Goal: Information Seeking & Learning: Find specific page/section

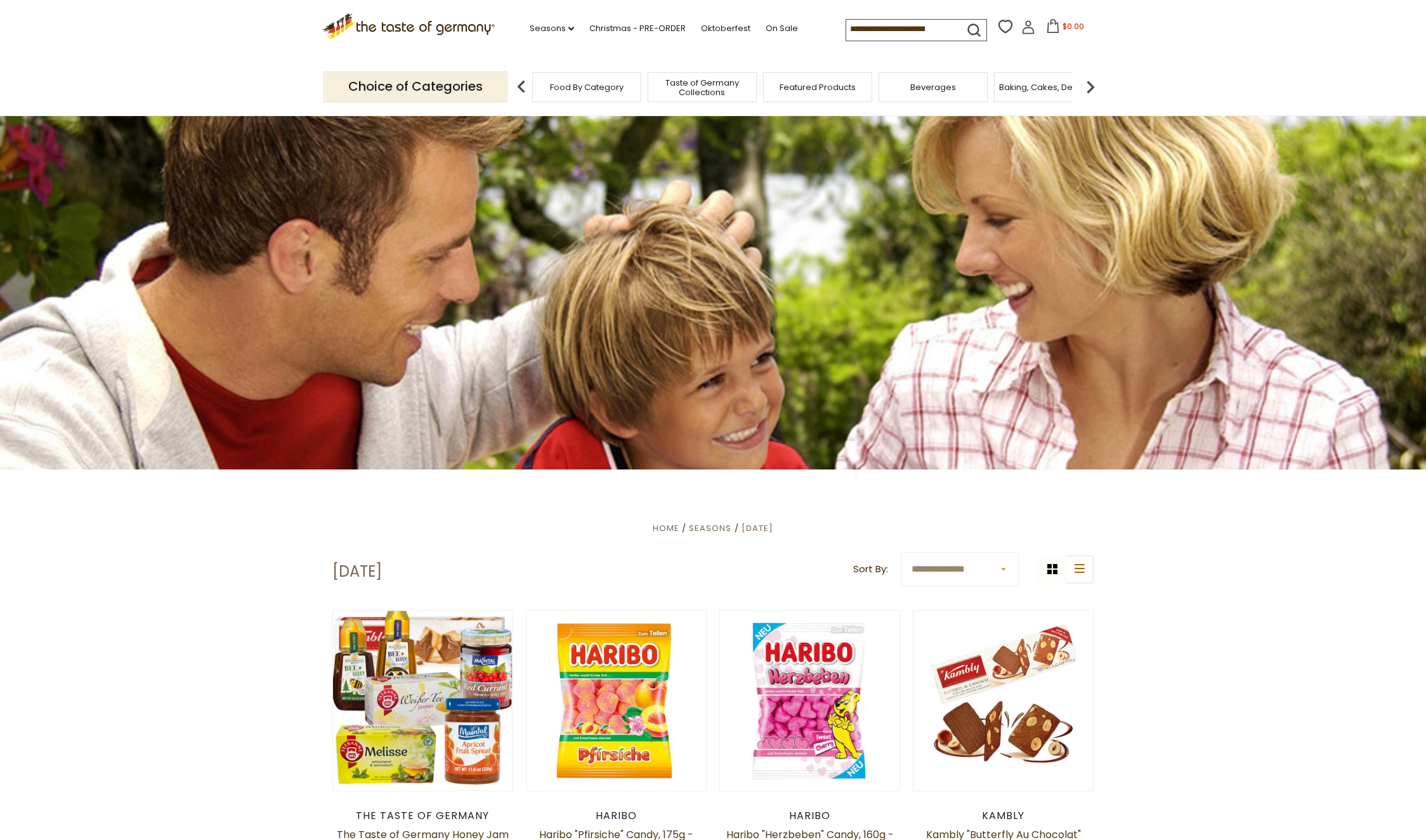
click at [578, 94] on div "Food By Category" at bounding box center [587, 87] width 109 height 30
click at [479, 85] on p "Choice of Categories" at bounding box center [415, 87] width 185 height 31
click at [520, 83] on img at bounding box center [521, 87] width 25 height 25
click at [529, 28] on link "Seasons dropdown_arrow" at bounding box center [551, 29] width 44 height 14
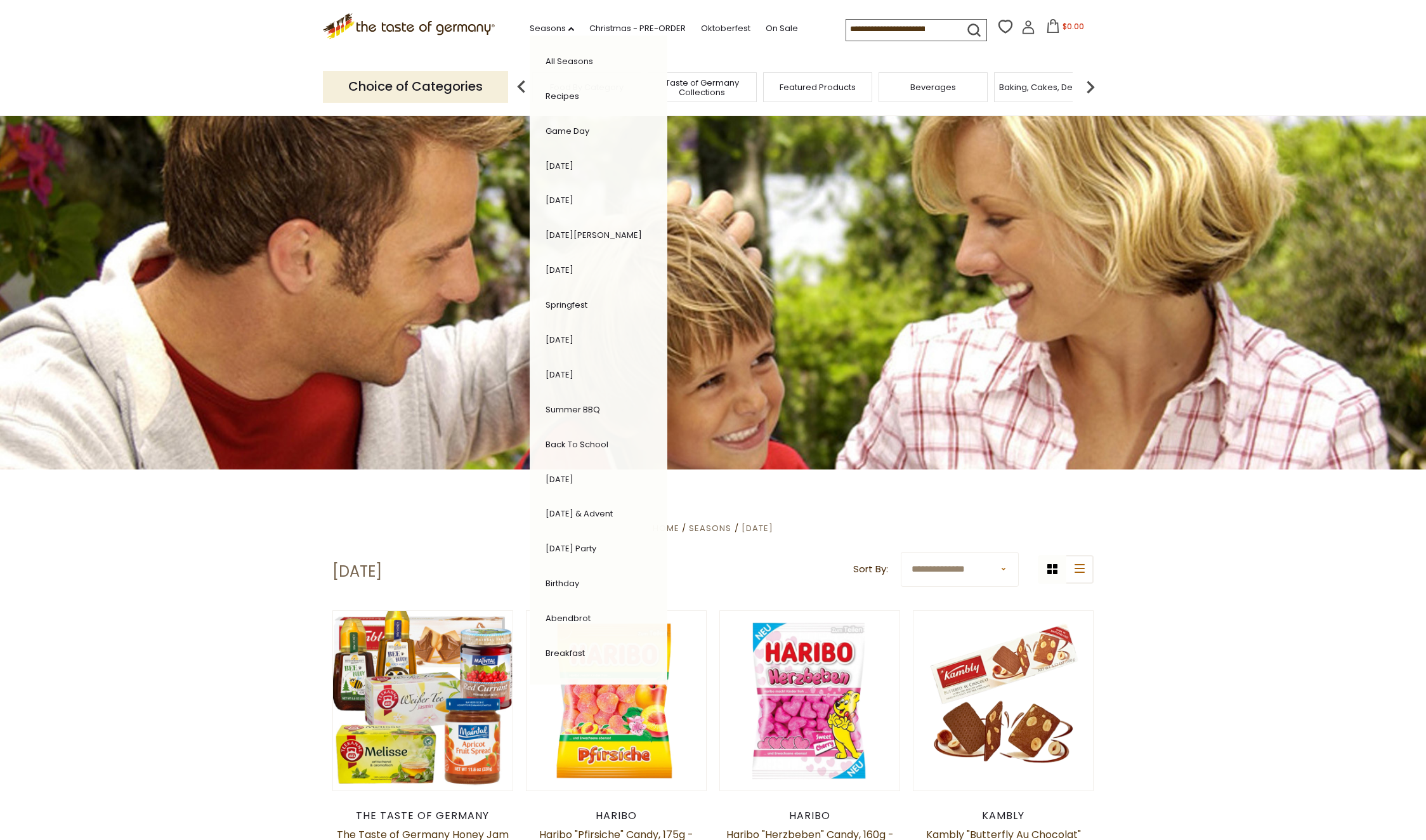
click at [705, 85] on span "Taste of Germany Collections" at bounding box center [702, 87] width 102 height 19
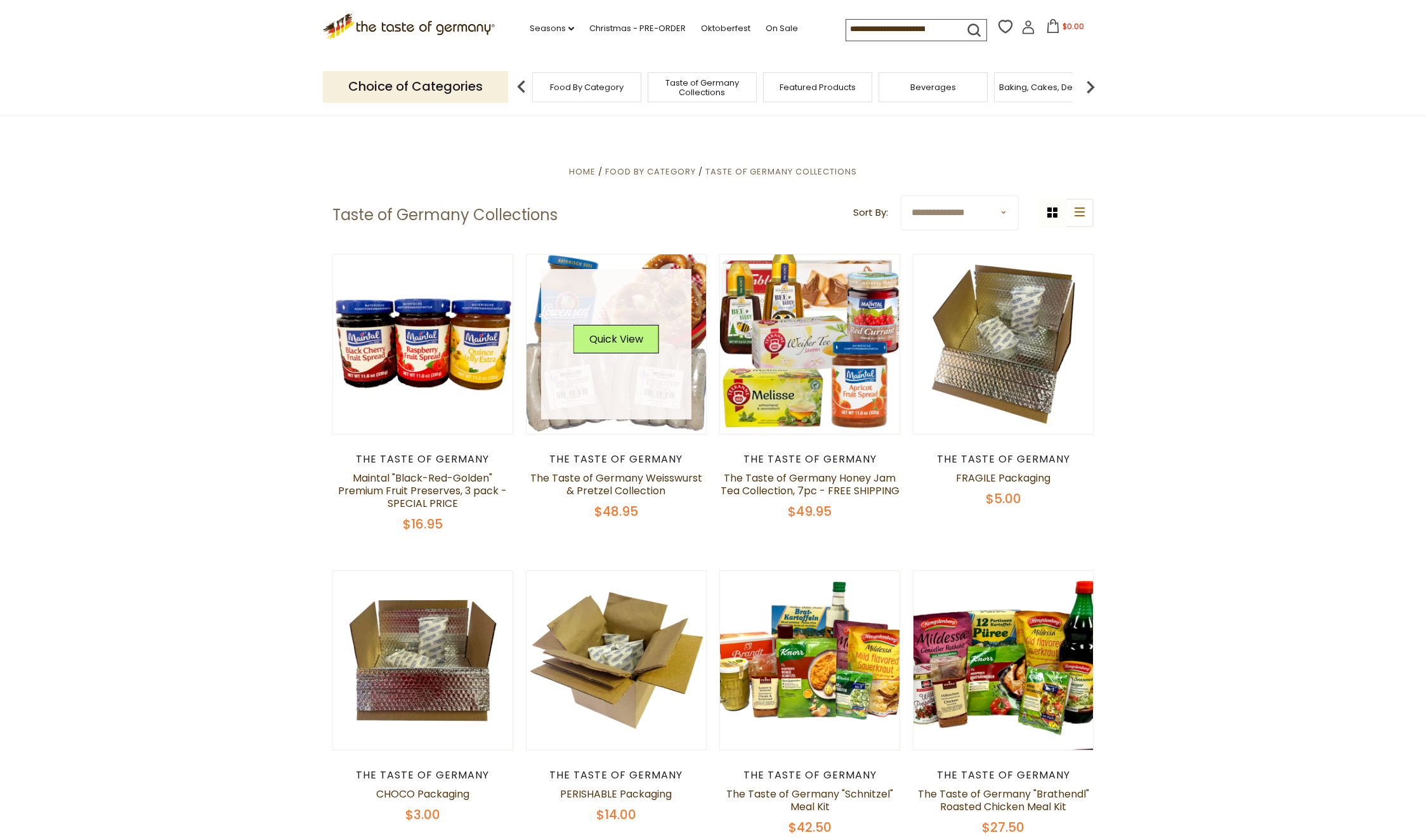
click at [615, 288] on link at bounding box center [616, 344] width 151 height 151
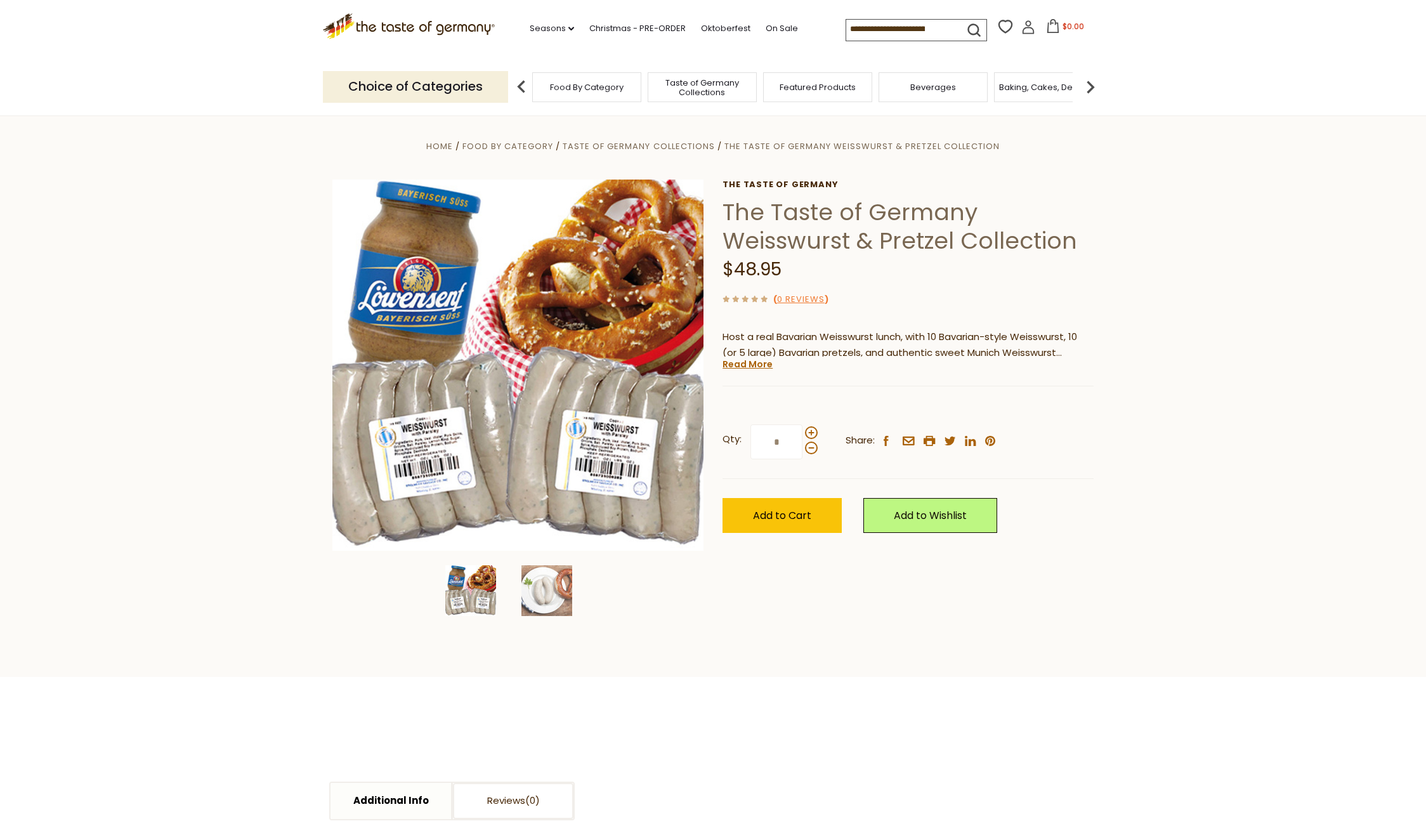
click at [789, 92] on div "Featured Products" at bounding box center [817, 87] width 109 height 30
click at [812, 83] on span "Featured Products" at bounding box center [817, 87] width 76 height 10
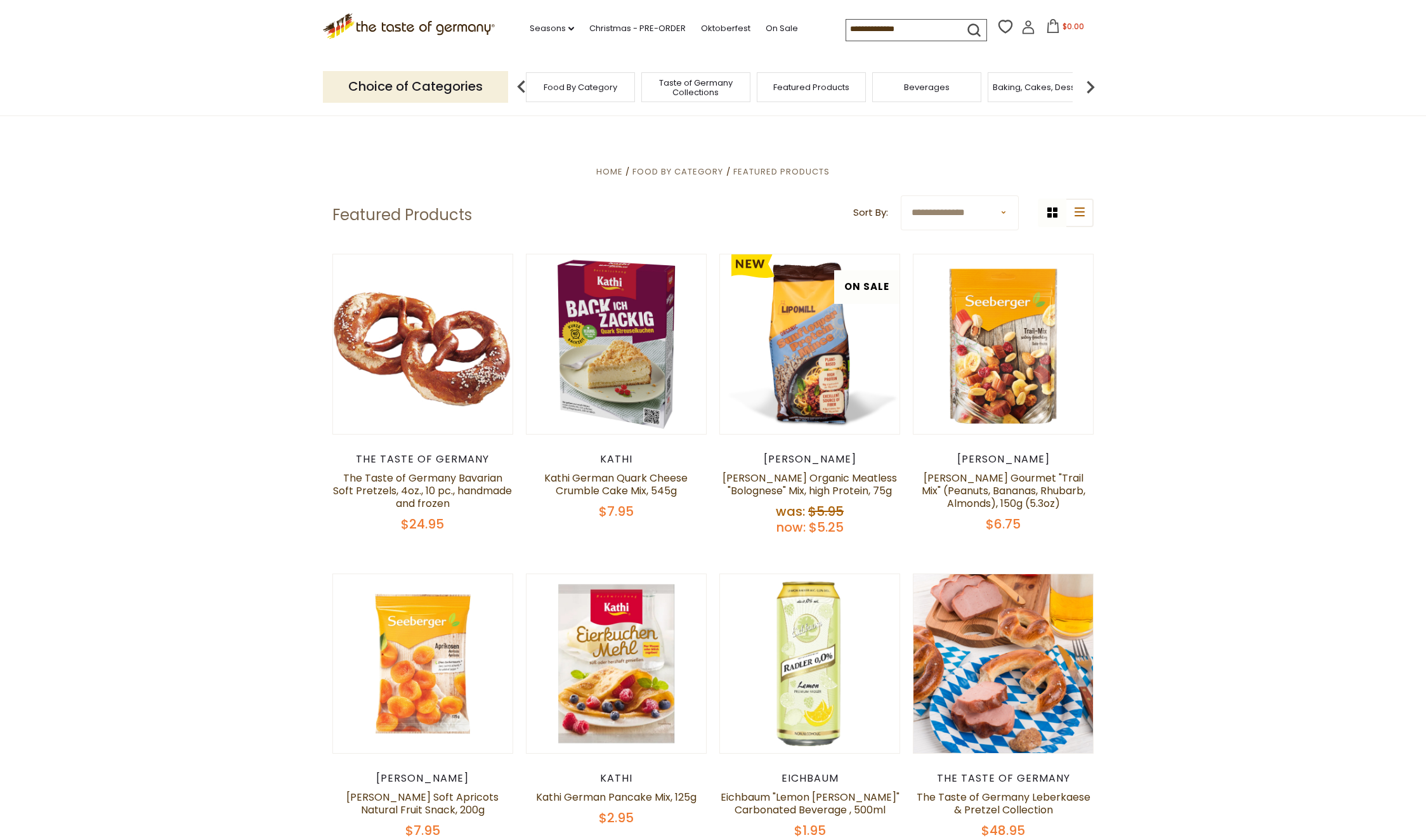
scroll to position [0, 1]
click at [572, 87] on span "Food By Category" at bounding box center [581, 87] width 74 height 10
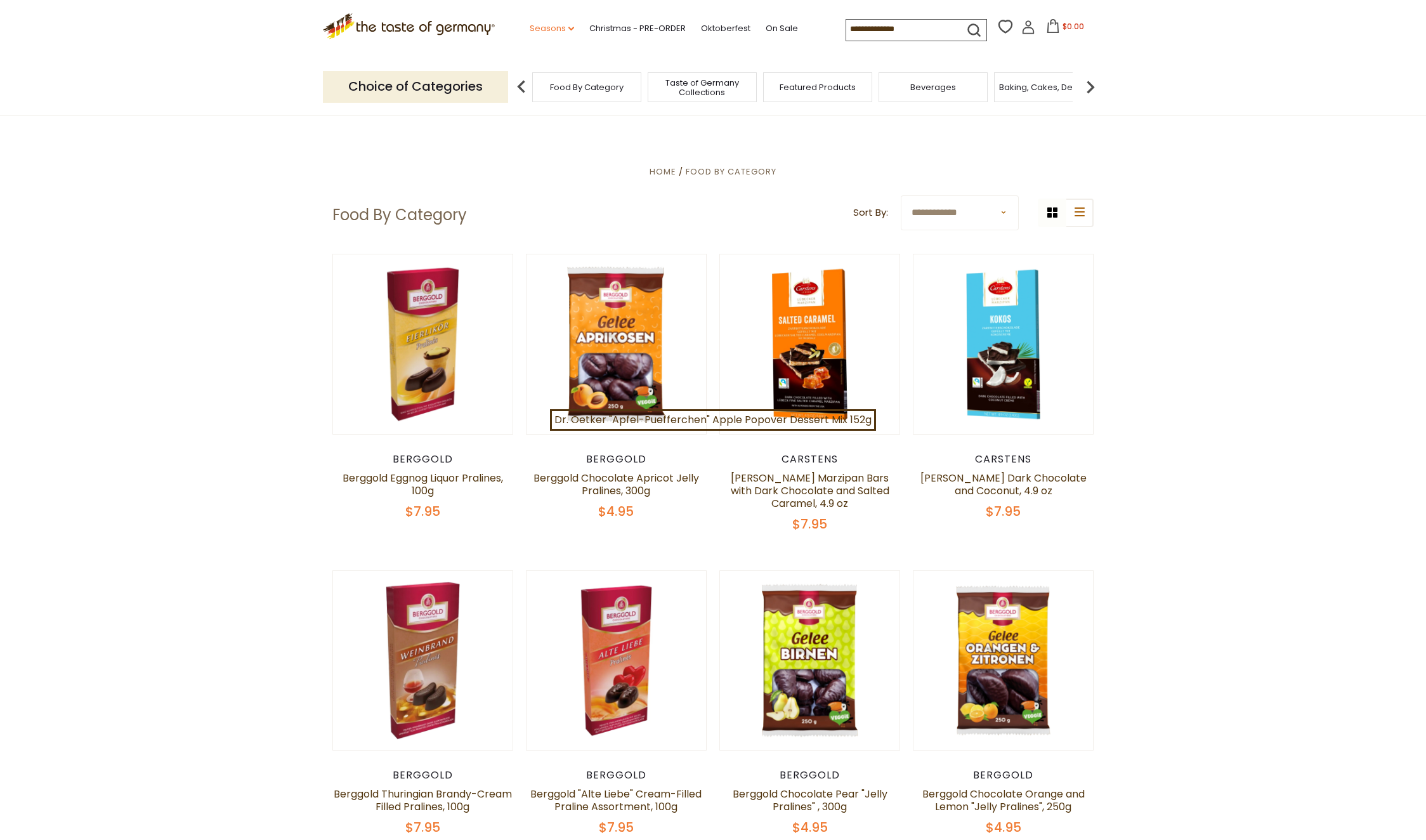
click at [529, 25] on link "Seasons dropdown_arrow" at bounding box center [551, 29] width 44 height 14
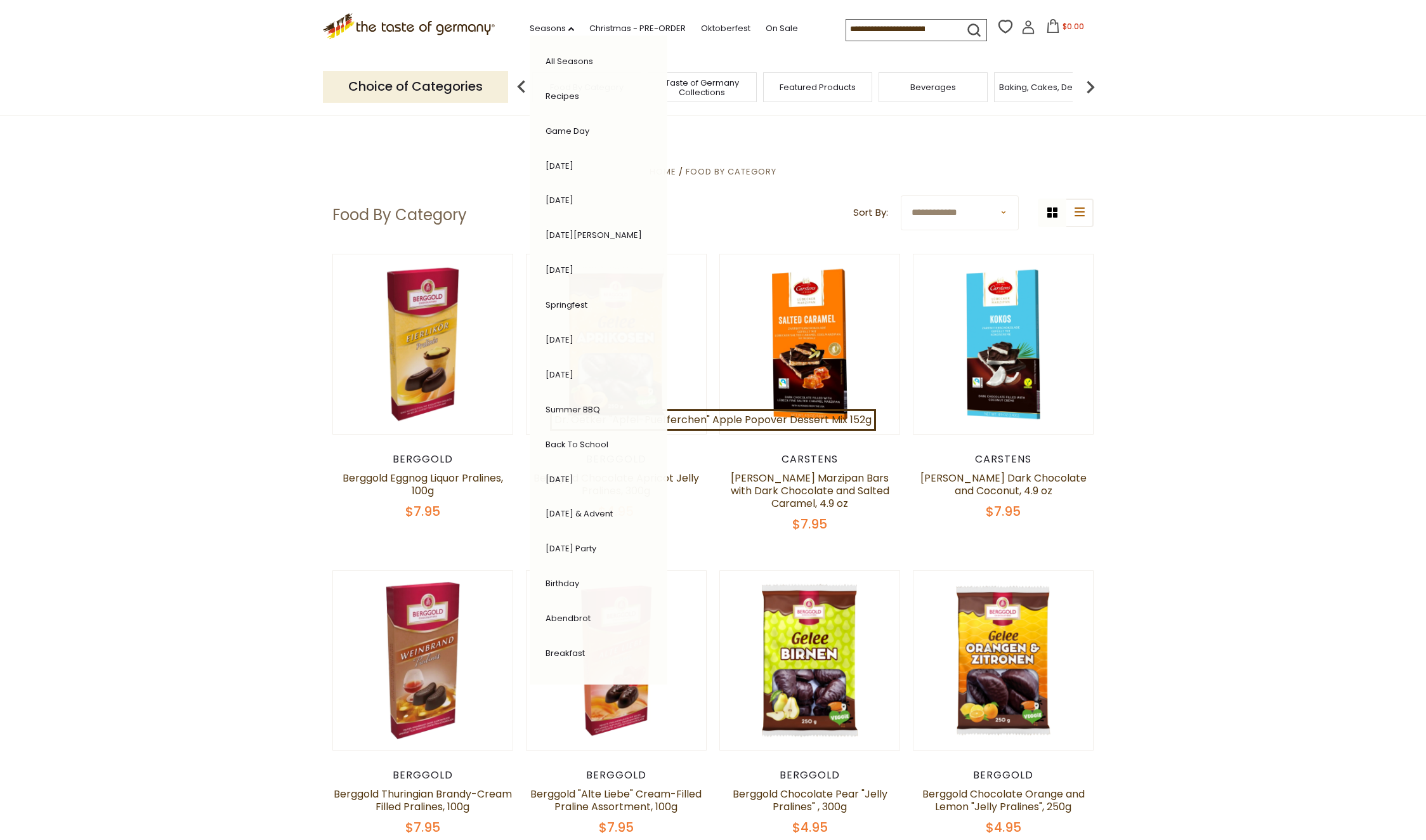
click at [546, 64] on link "All Seasons" at bounding box center [570, 61] width 48 height 12
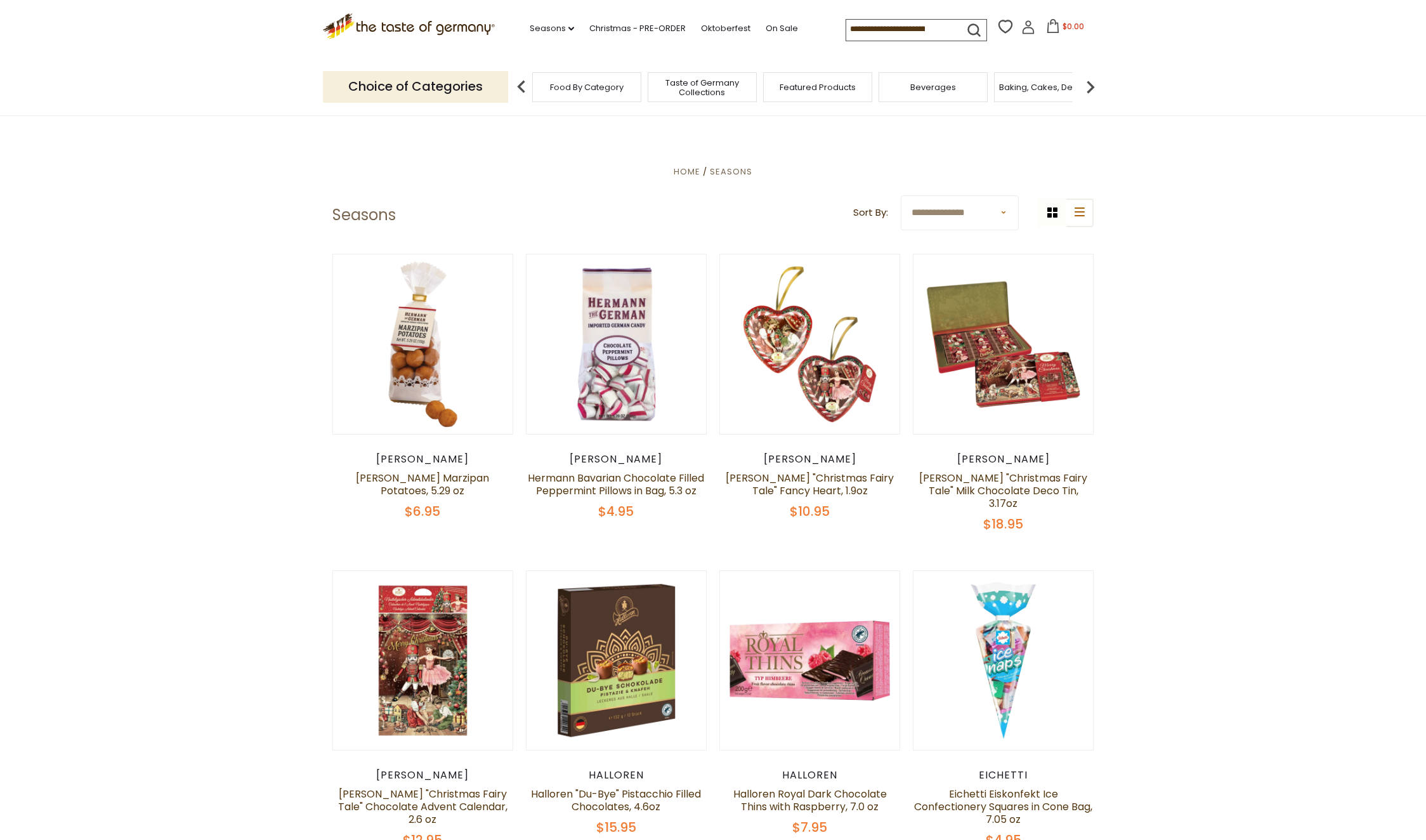
click at [846, 23] on input at bounding box center [899, 29] width 107 height 18
drag, startPoint x: 796, startPoint y: 27, endPoint x: 938, endPoint y: 29, distance: 142.0
click at [916, 33] on input at bounding box center [899, 29] width 107 height 18
drag, startPoint x: 943, startPoint y: 23, endPoint x: 876, endPoint y: 21, distance: 67.0
click at [876, 21] on form at bounding box center [913, 29] width 134 height 18
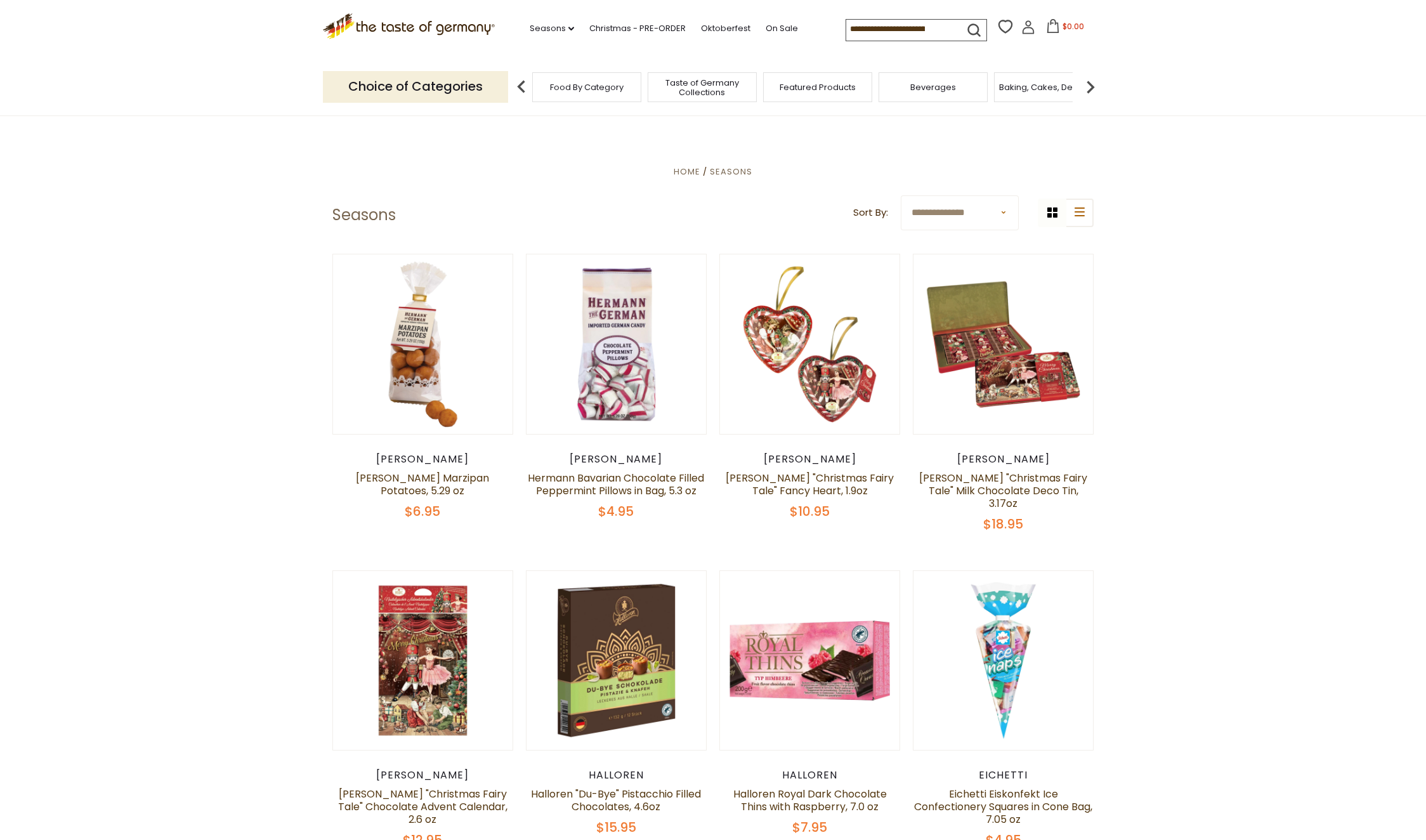
click at [846, 22] on input at bounding box center [899, 29] width 107 height 18
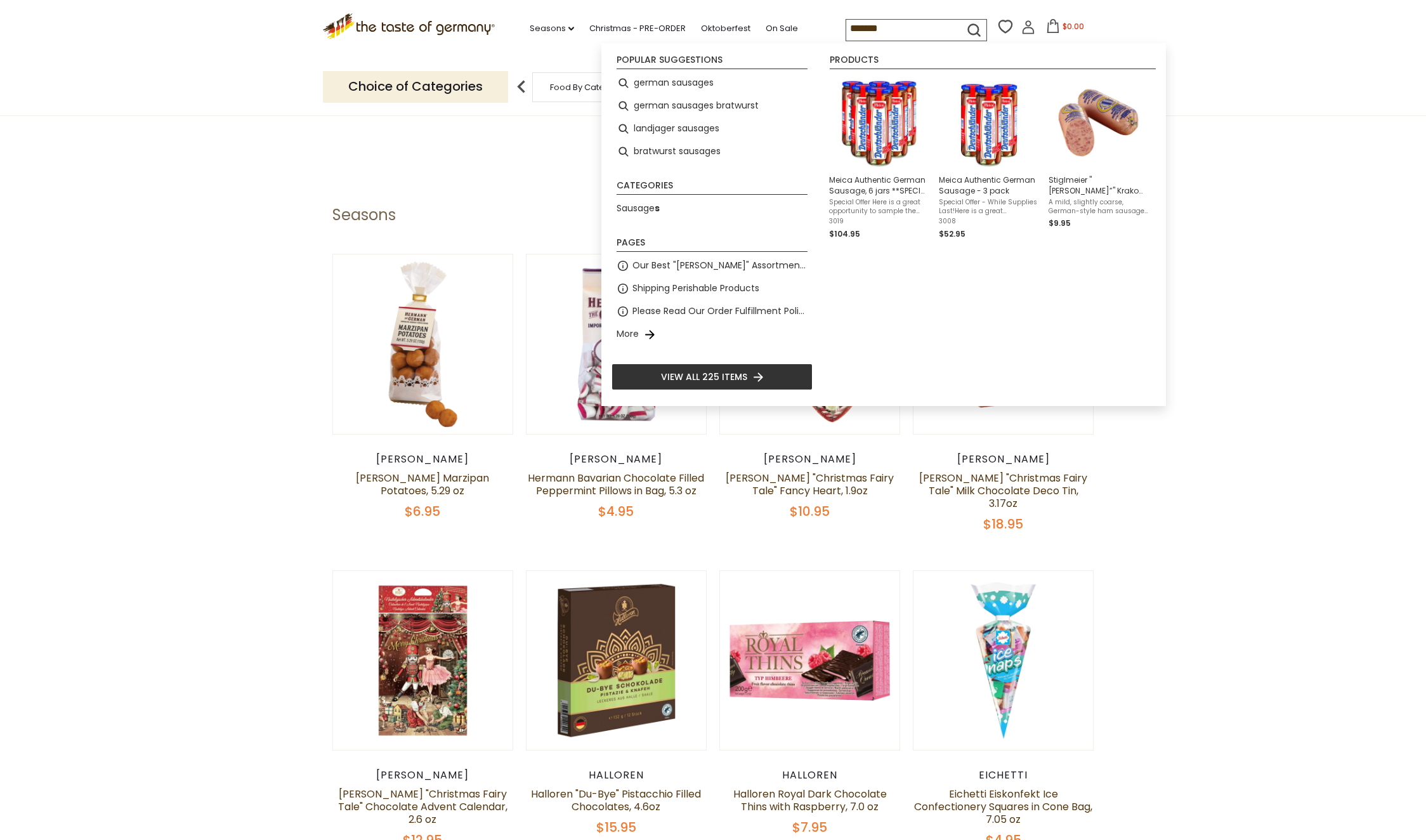
type input "********"
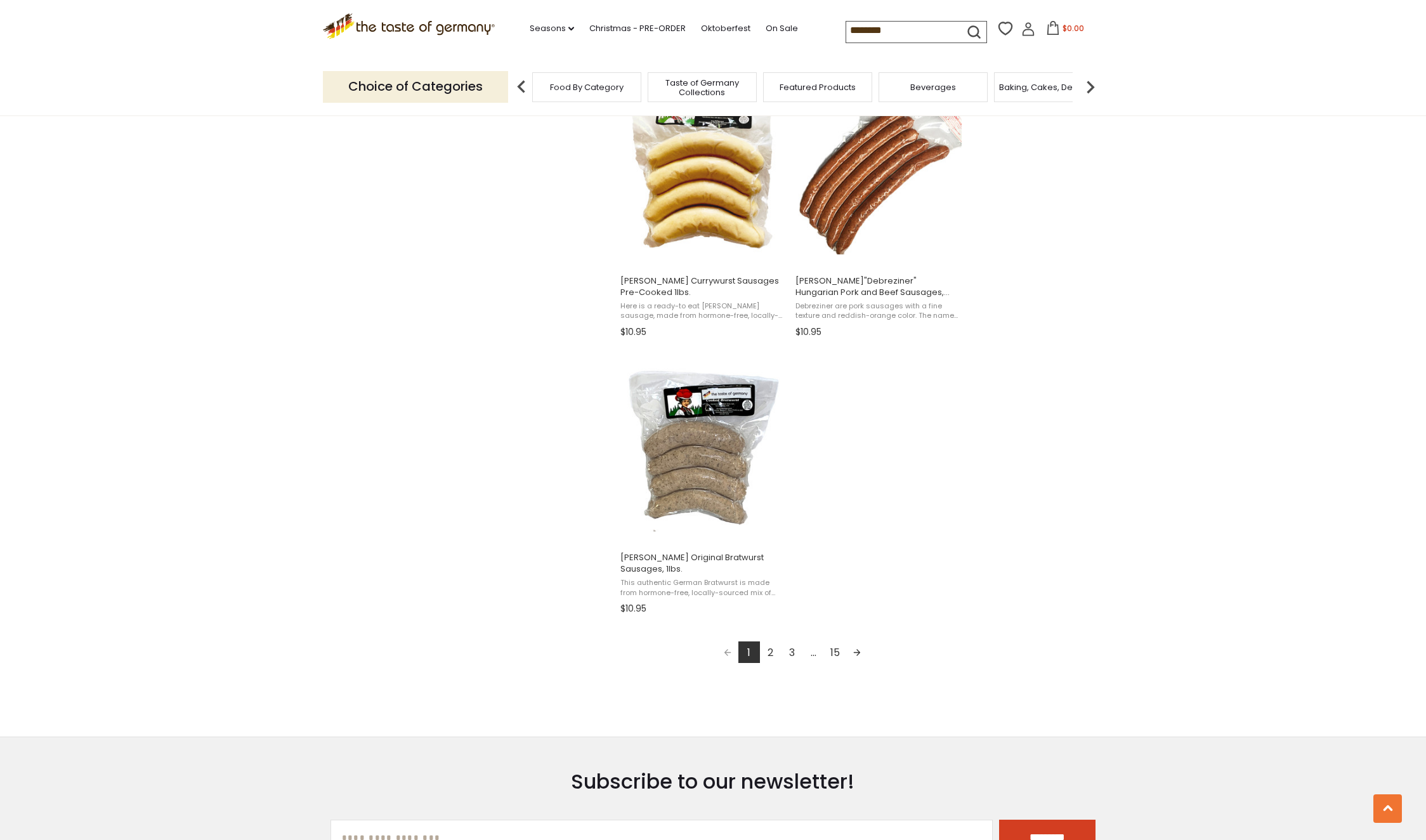
scroll to position [1972, 0]
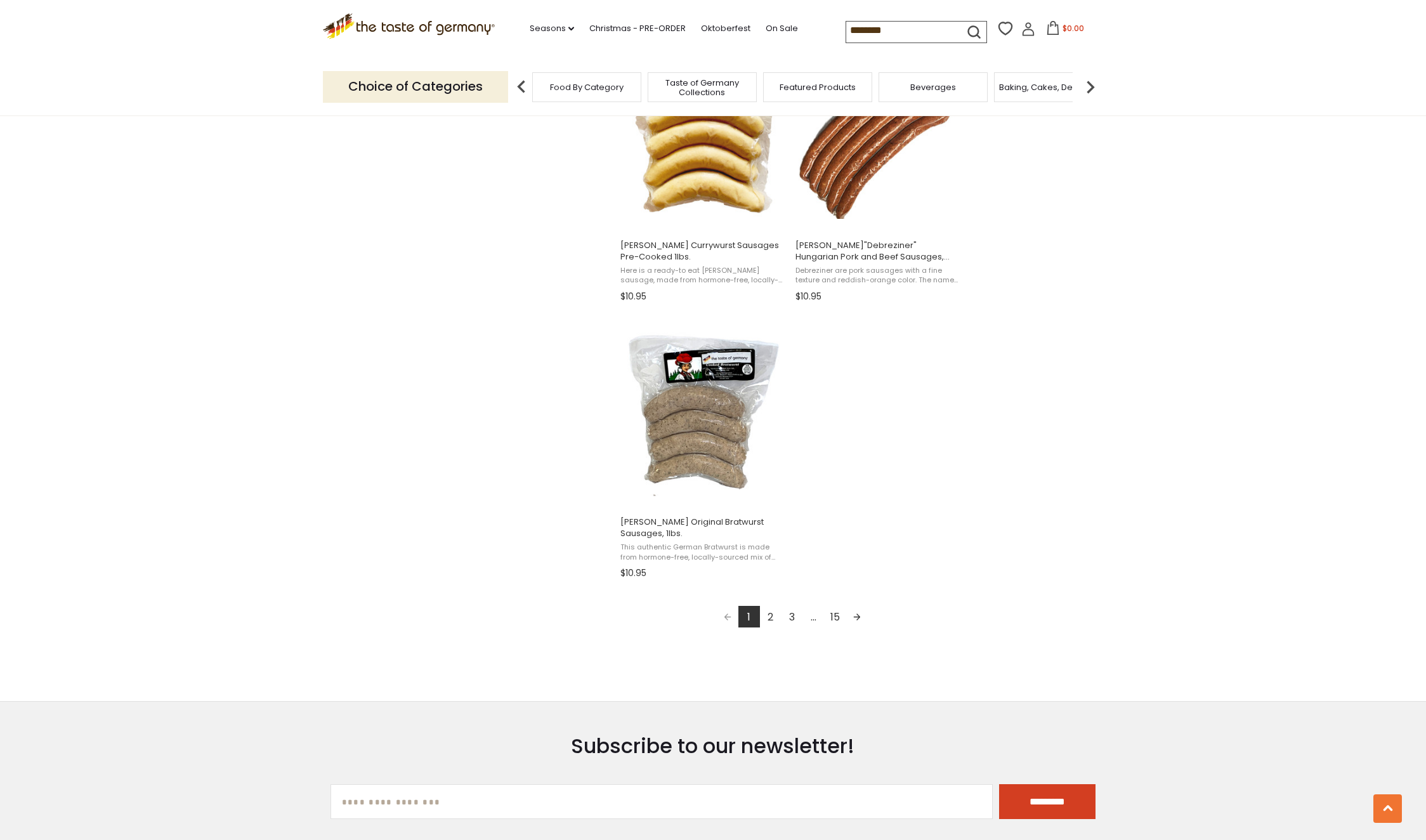
click at [772, 610] on link "2" at bounding box center [771, 617] width 22 height 22
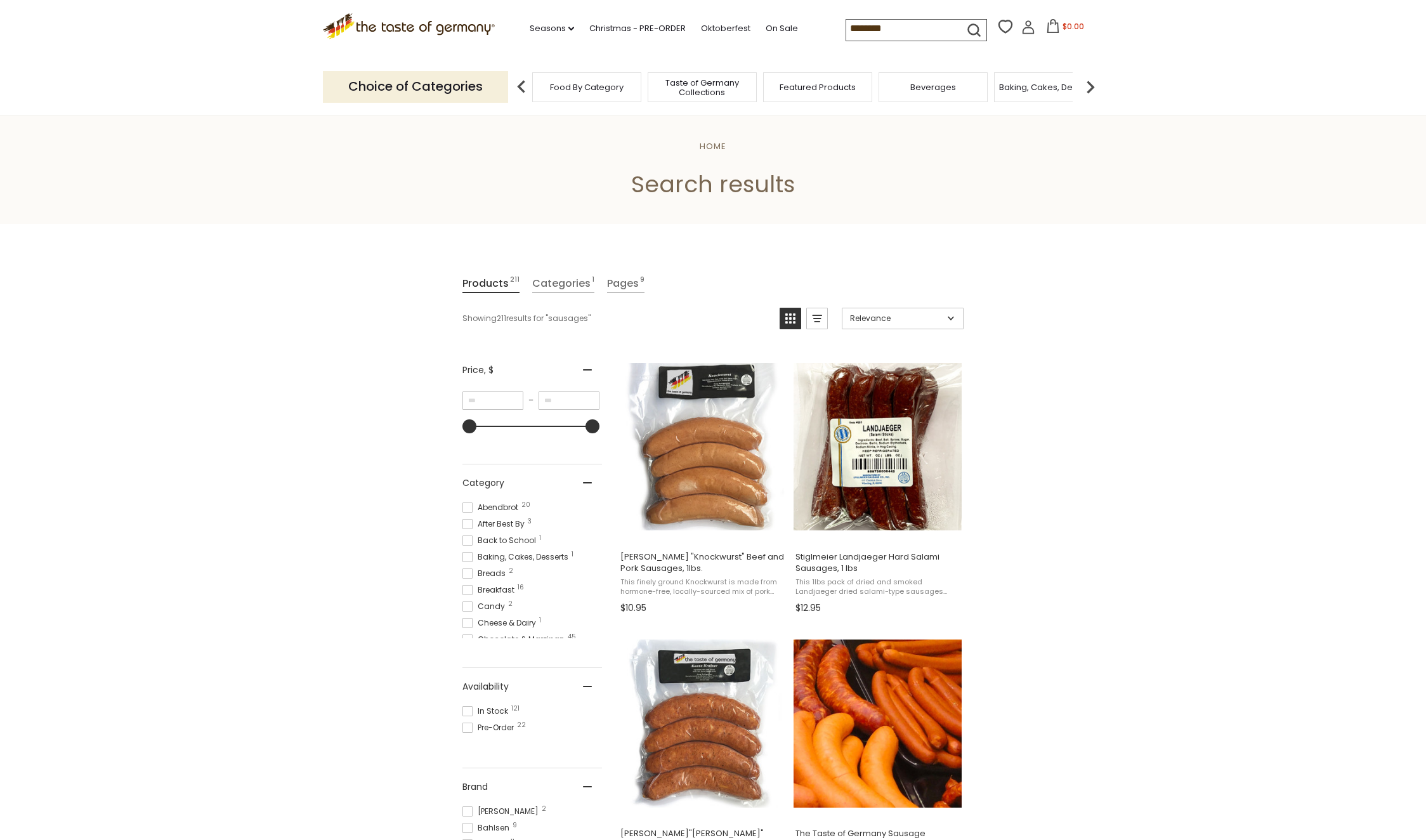
click at [852, 29] on input "********" at bounding box center [899, 29] width 107 height 18
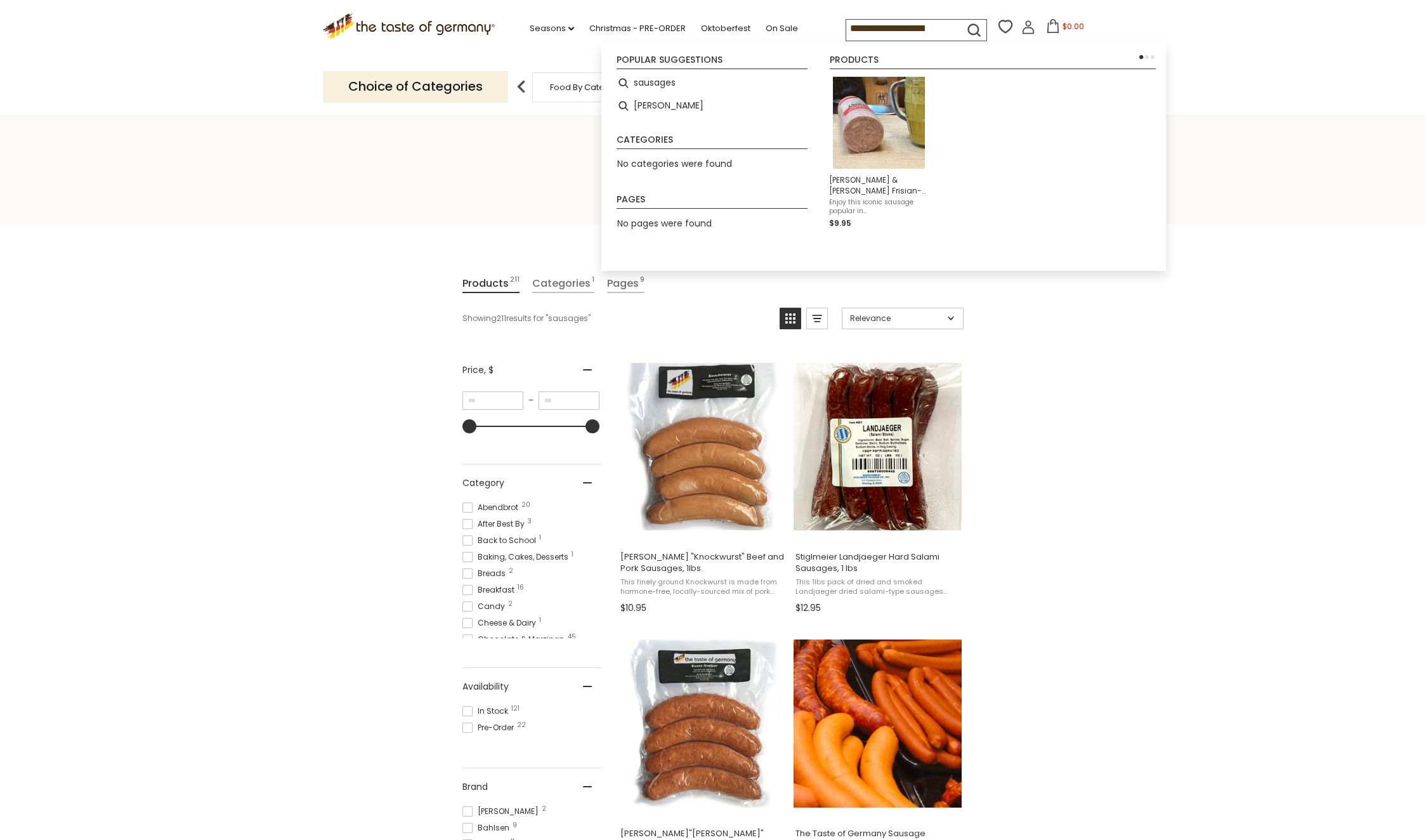
type input "**********"
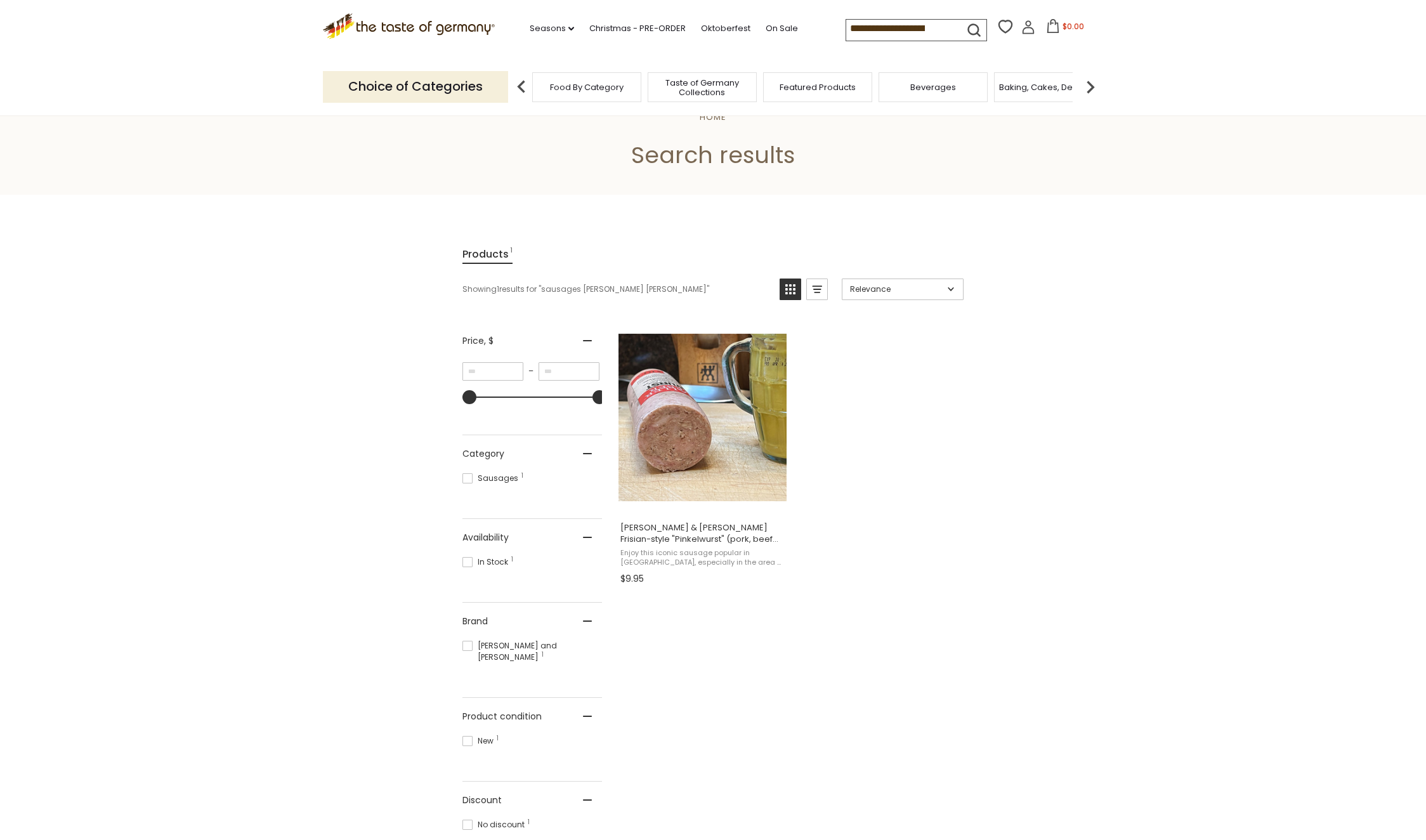
scroll to position [29, 0]
